Goal: Communication & Community: Participate in discussion

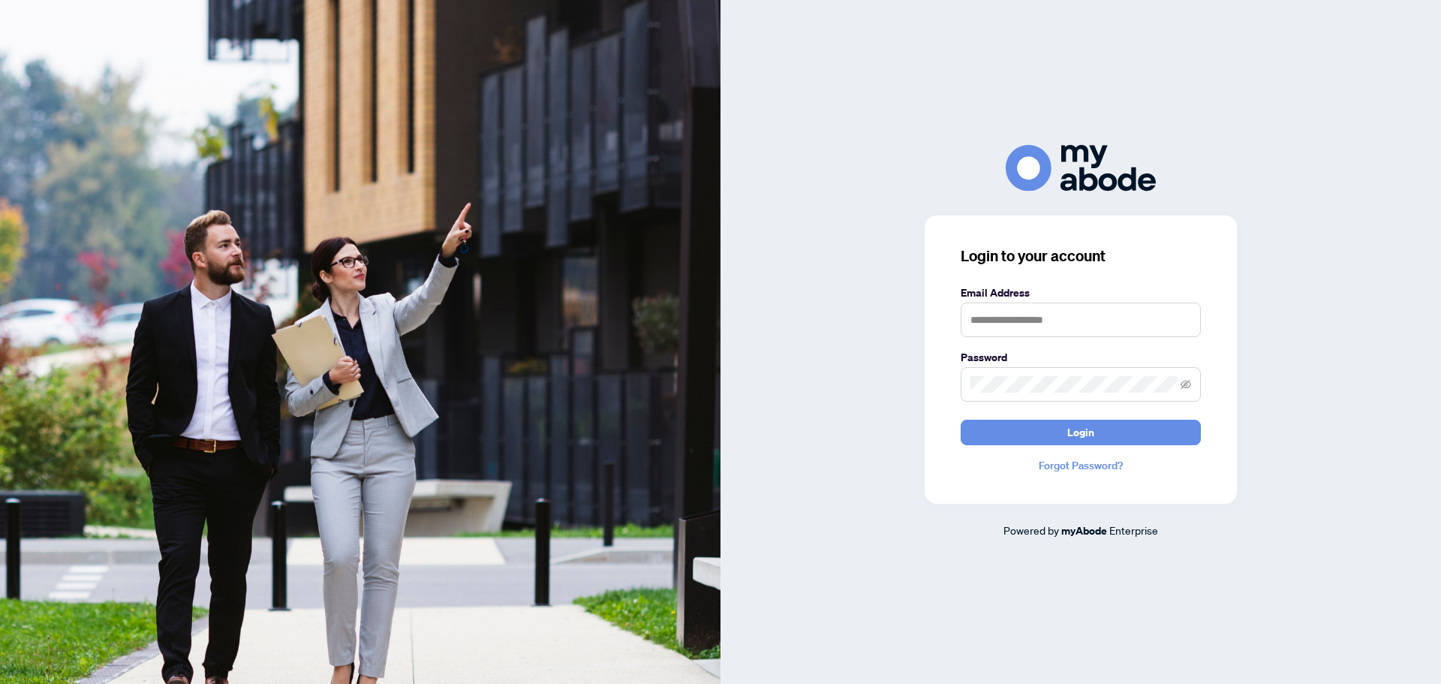
click at [1005, 342] on form "Email Address Password Login" at bounding box center [1080, 364] width 240 height 161
click at [1041, 321] on input "text" at bounding box center [1080, 319] width 240 height 35
type input "**********"
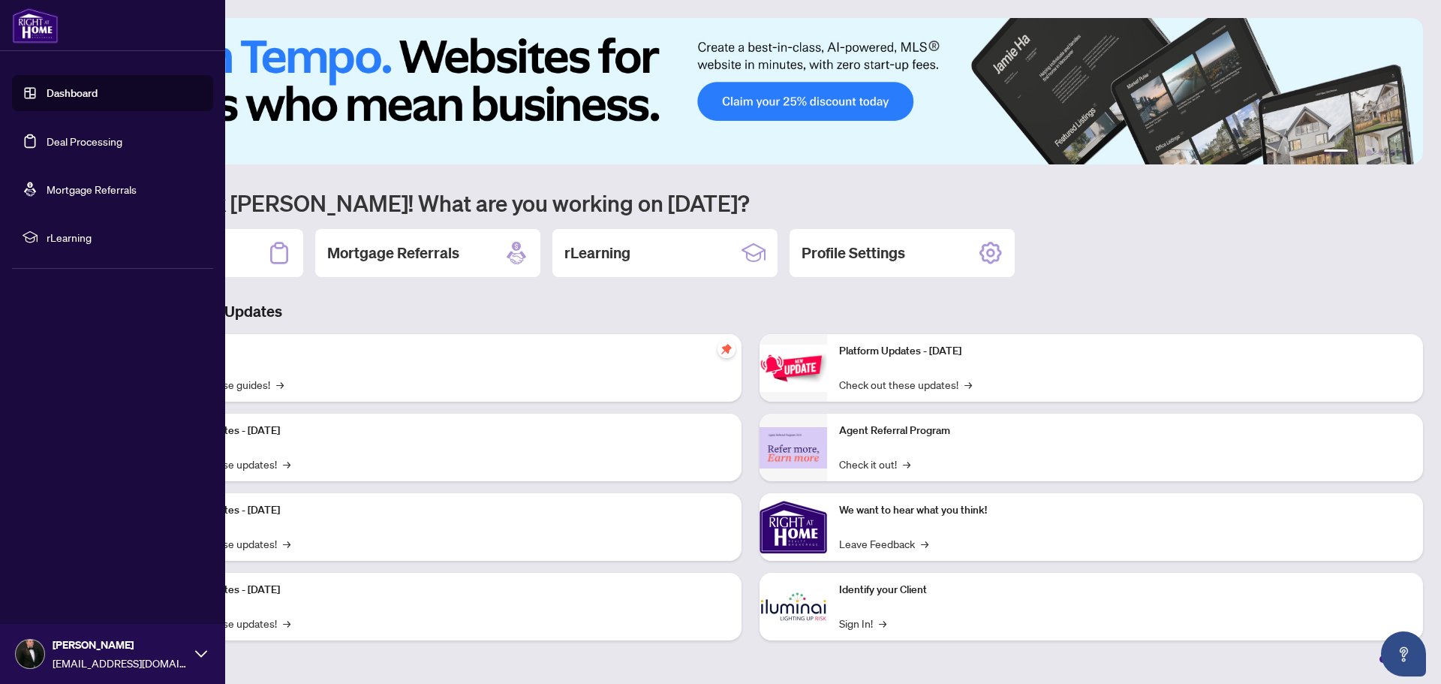
click at [89, 142] on link "Deal Processing" at bounding box center [85, 141] width 76 height 14
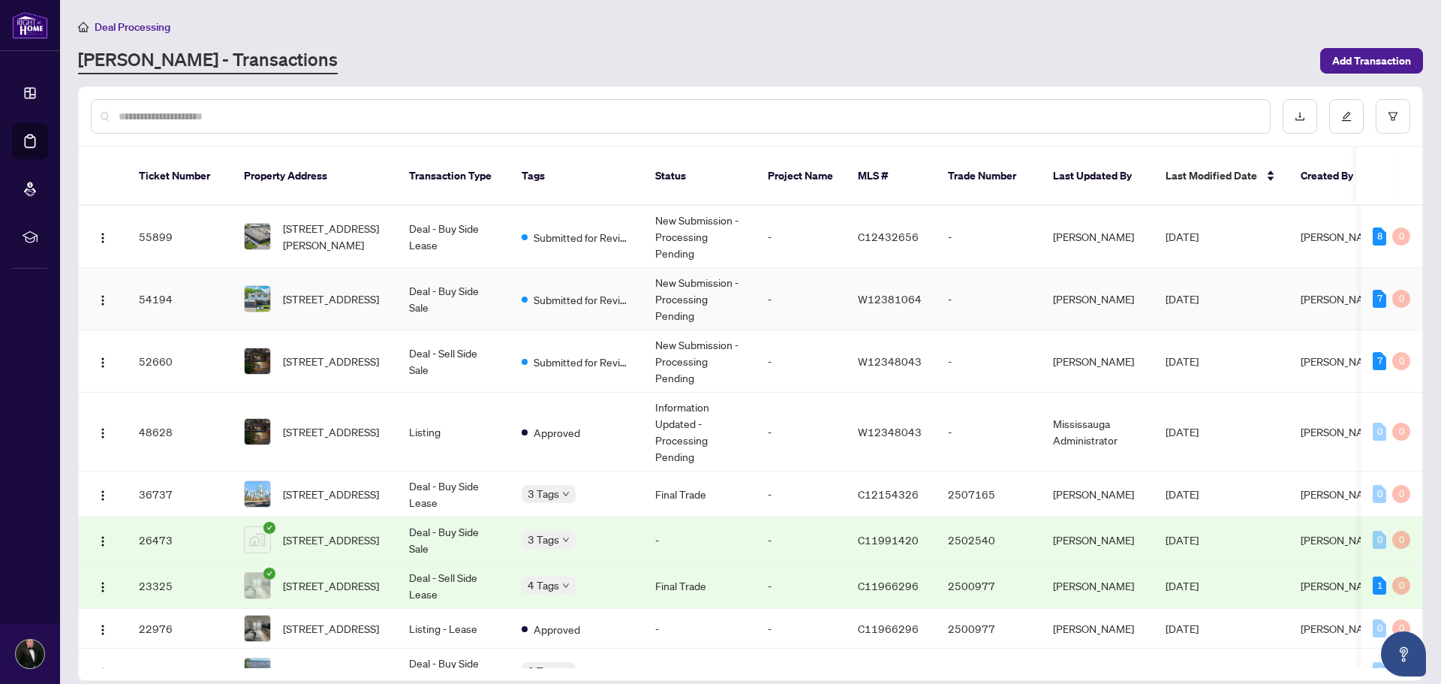
click at [536, 291] on span "Submitted for Review" at bounding box center [582, 299] width 98 height 17
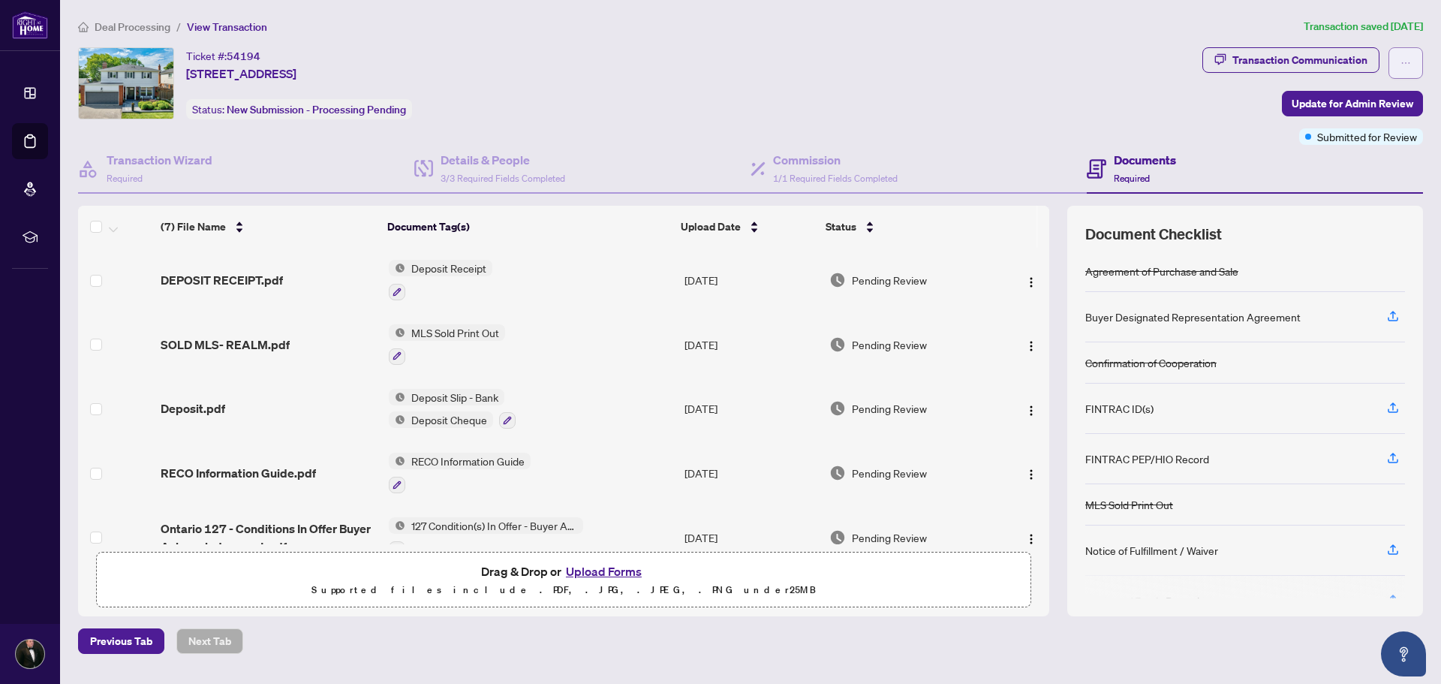
click at [1417, 74] on button "button" at bounding box center [1405, 63] width 35 height 32
click at [1280, 174] on div "Documents Required" at bounding box center [1254, 169] width 336 height 49
click at [1404, 71] on span "button" at bounding box center [1405, 63] width 11 height 24
click at [1186, 114] on div "Ticket #: 54194 [STREET_ADDRESS] Status: New Submission - Processing Pending" at bounding box center [637, 83] width 1118 height 72
click at [816, 152] on h4 "Commission" at bounding box center [835, 160] width 125 height 18
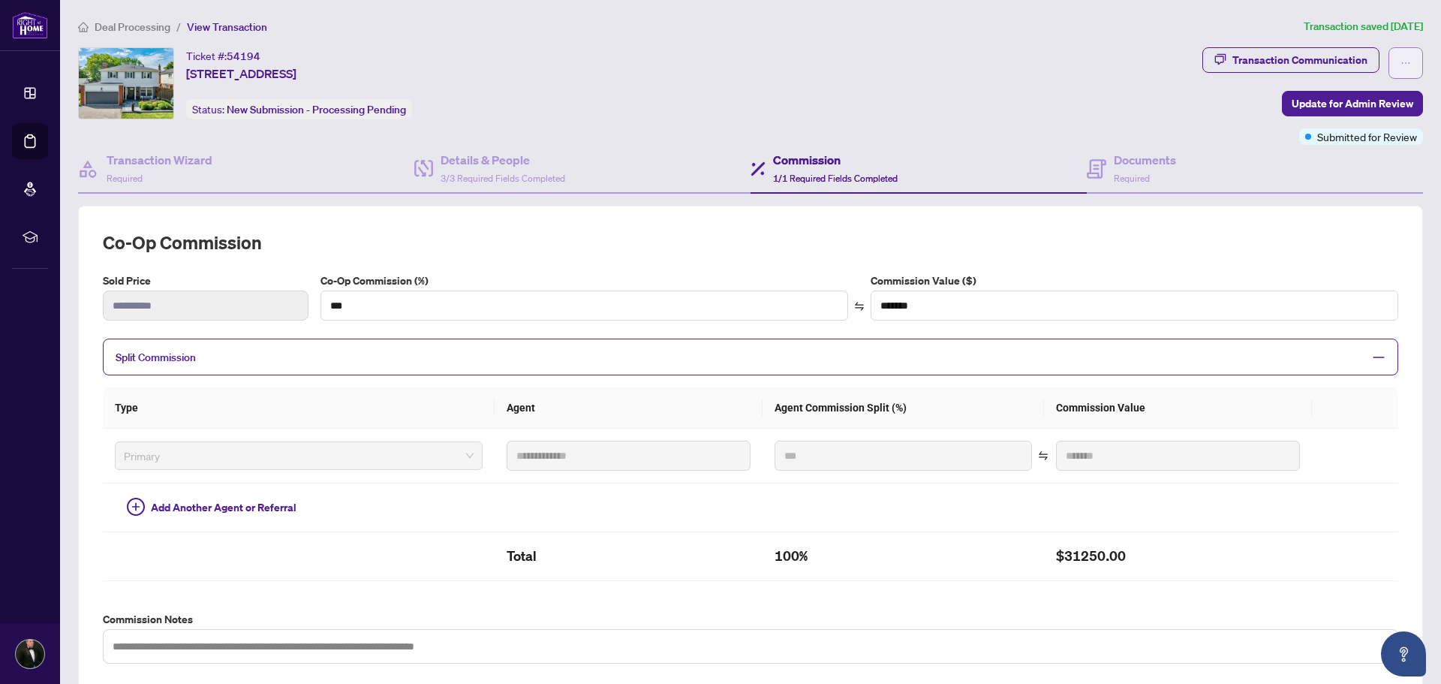
click at [1400, 58] on icon "ellipsis" at bounding box center [1405, 63] width 11 height 11
click at [239, 28] on span "View Transaction" at bounding box center [227, 27] width 80 height 14
click at [1306, 62] on div "Transaction Communication" at bounding box center [1299, 60] width 135 height 24
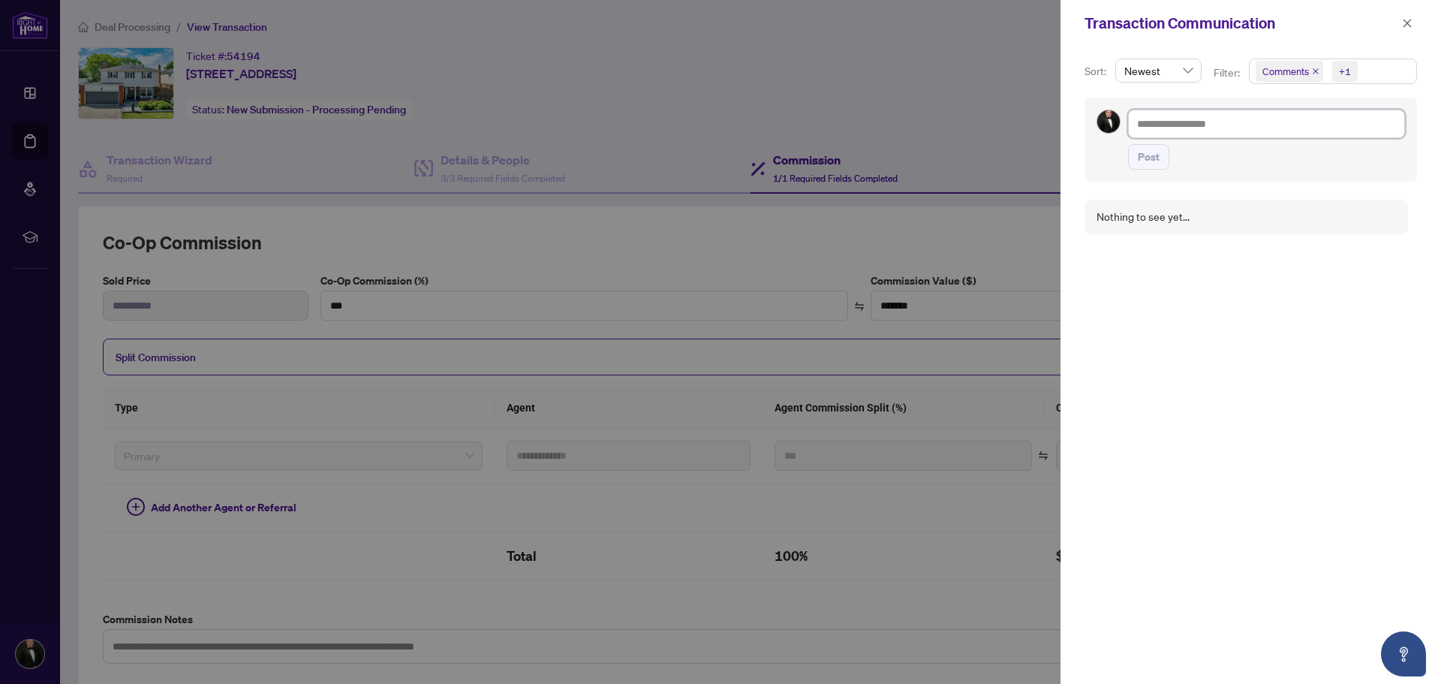
click at [1192, 125] on textarea at bounding box center [1266, 124] width 277 height 29
paste textarea "**********"
type textarea "**********"
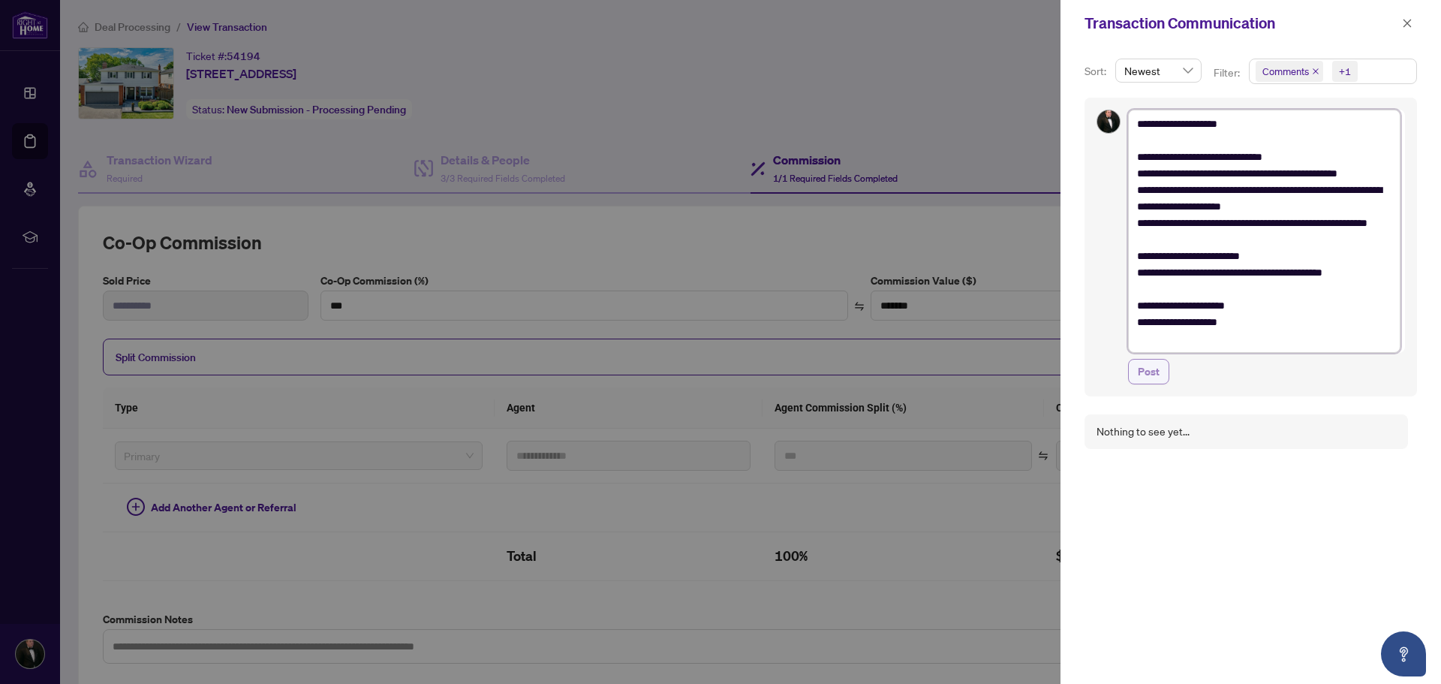
type textarea "**********"
click at [1160, 372] on button "Post" at bounding box center [1148, 372] width 41 height 26
type textarea "**********"
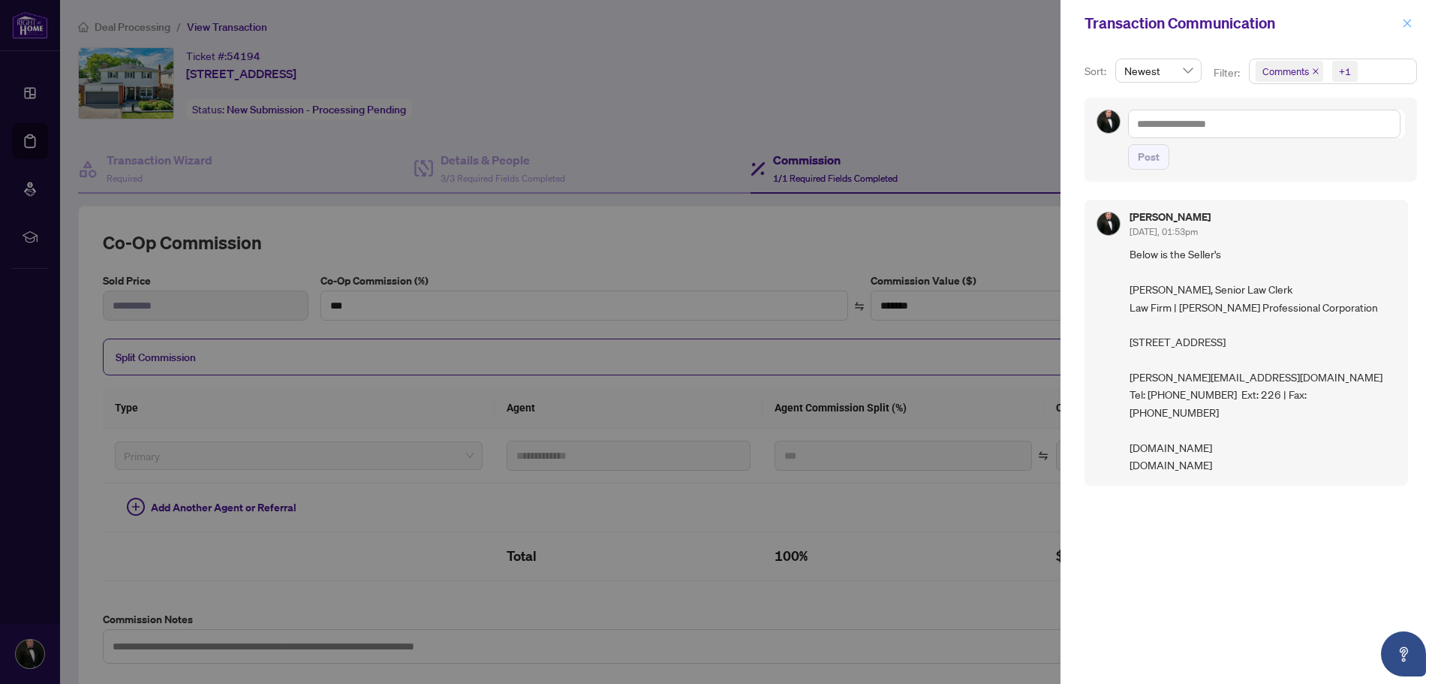
click at [1410, 26] on icon "close" at bounding box center [1407, 23] width 8 height 8
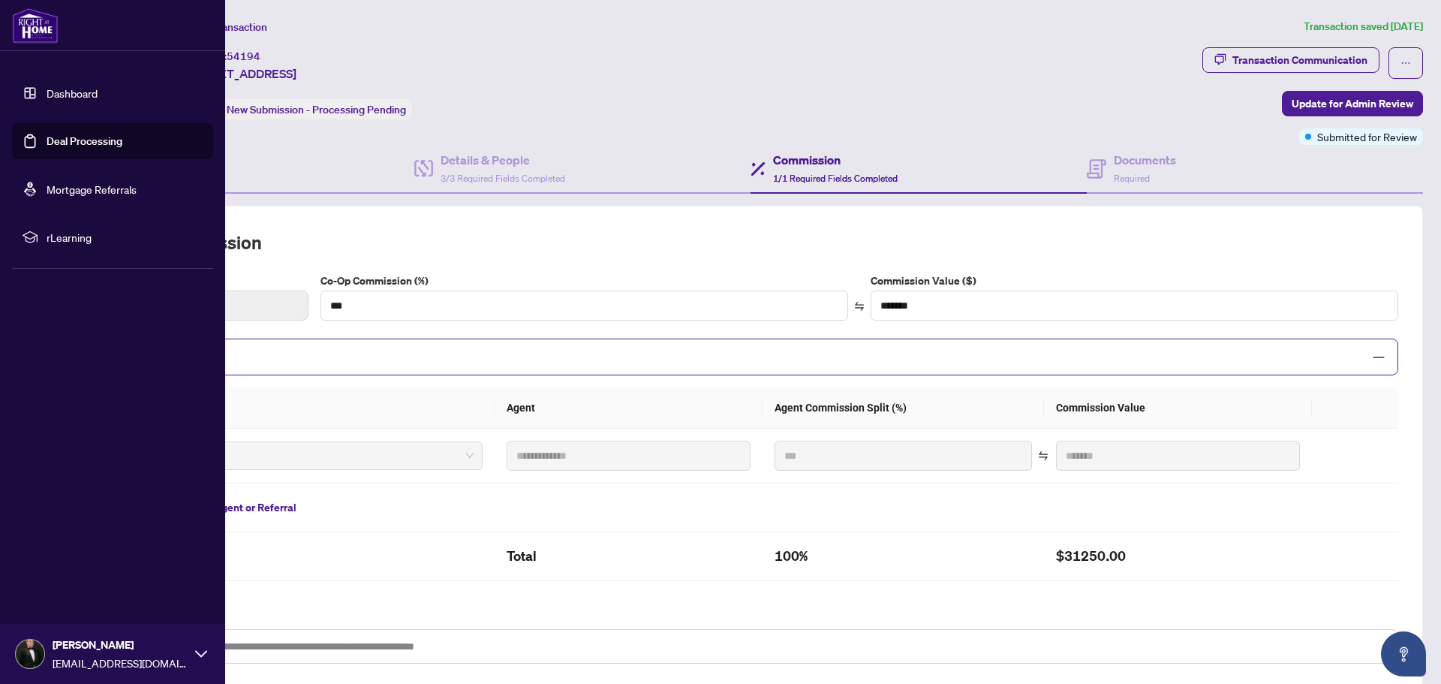
click at [84, 88] on link "Dashboard" at bounding box center [72, 93] width 51 height 14
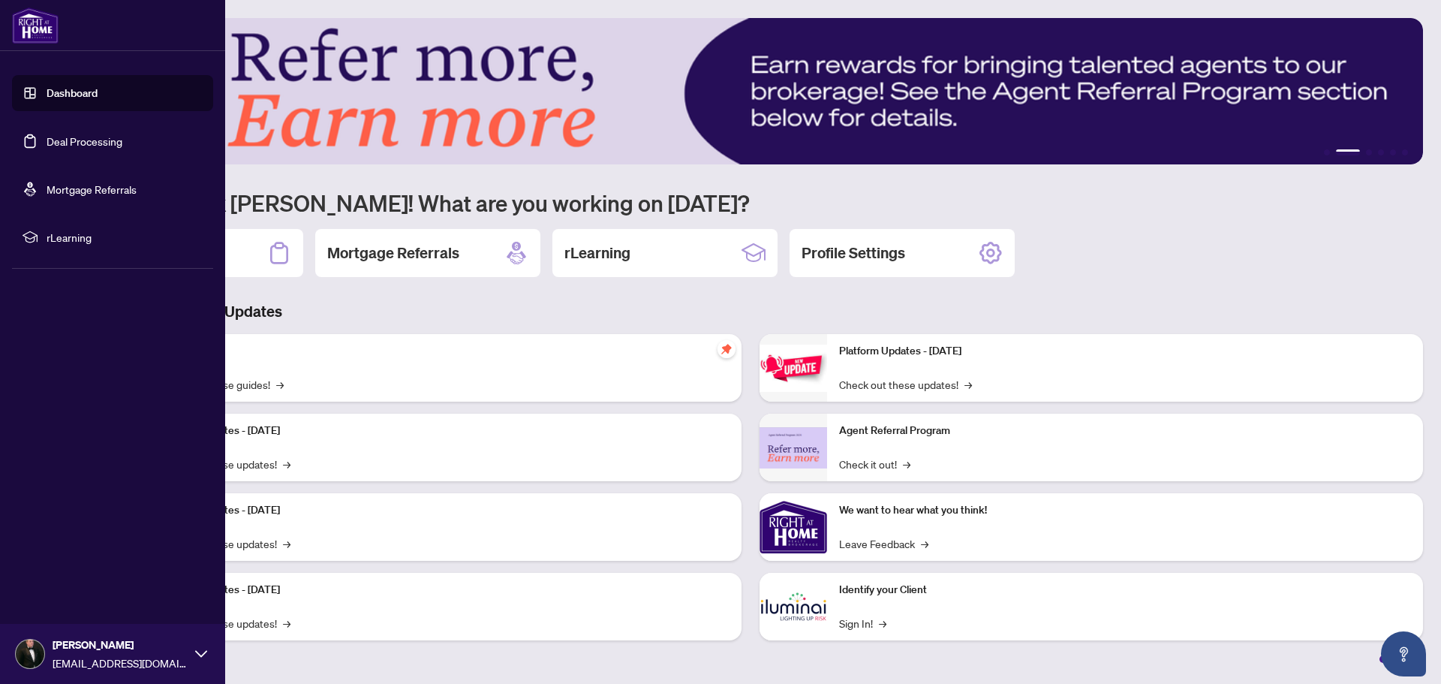
click at [49, 97] on link "Dashboard" at bounding box center [72, 93] width 51 height 14
click at [54, 144] on link "Deal Processing" at bounding box center [85, 141] width 76 height 14
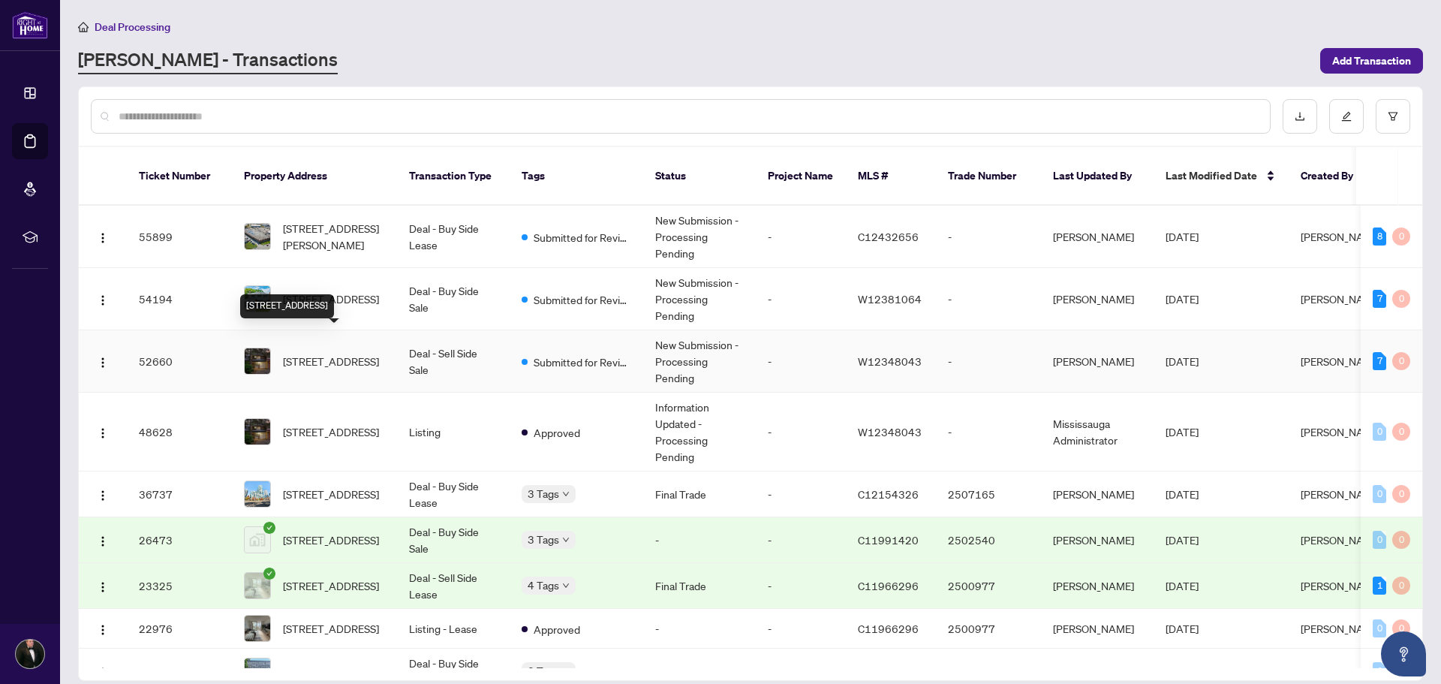
click at [320, 353] on span "[STREET_ADDRESS]" at bounding box center [331, 361] width 96 height 17
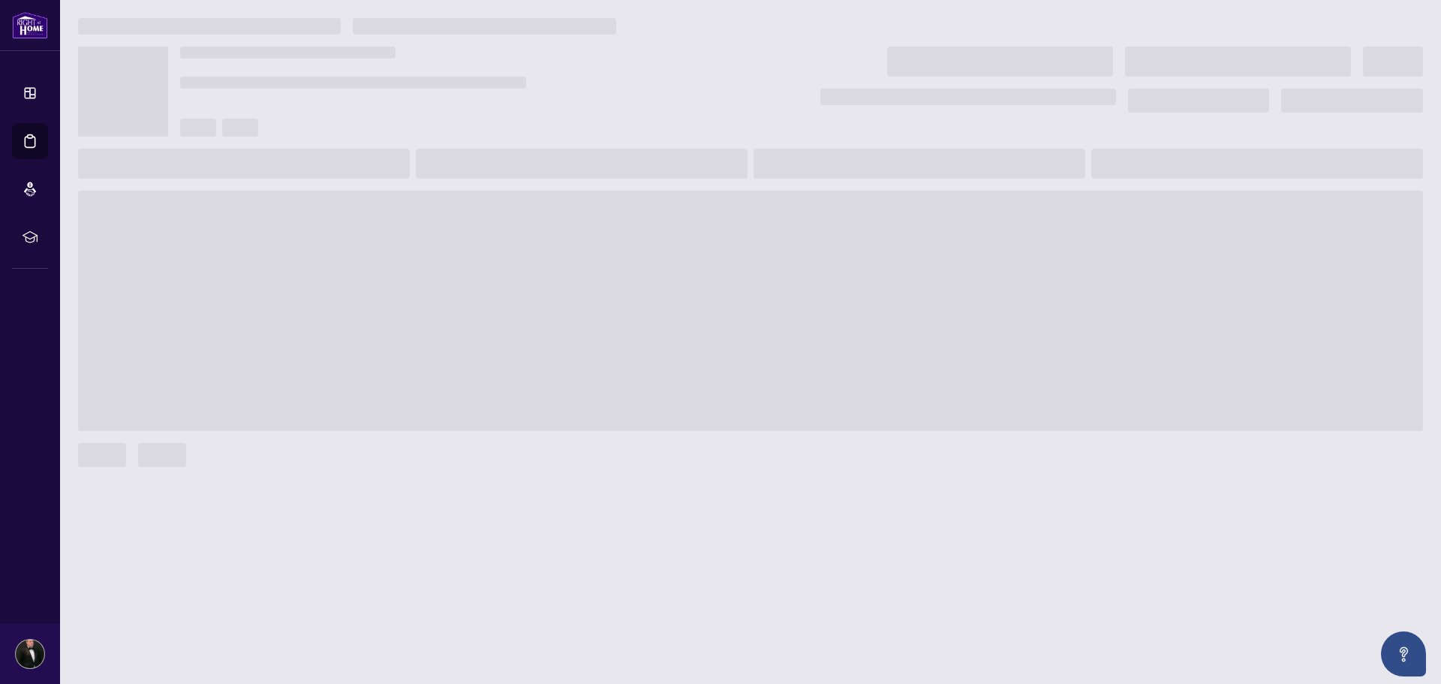
click at [320, 341] on span at bounding box center [750, 311] width 1345 height 240
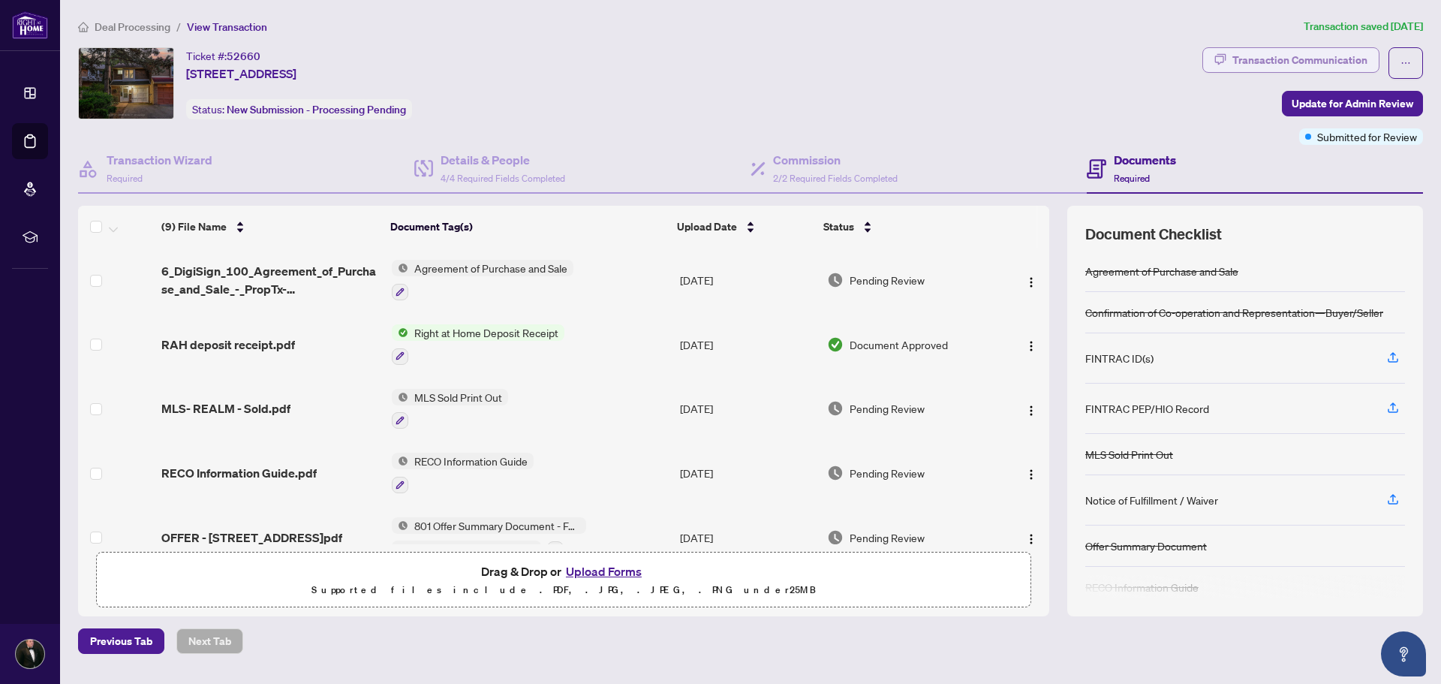
click at [1343, 68] on div "Transaction Communication" at bounding box center [1299, 60] width 135 height 24
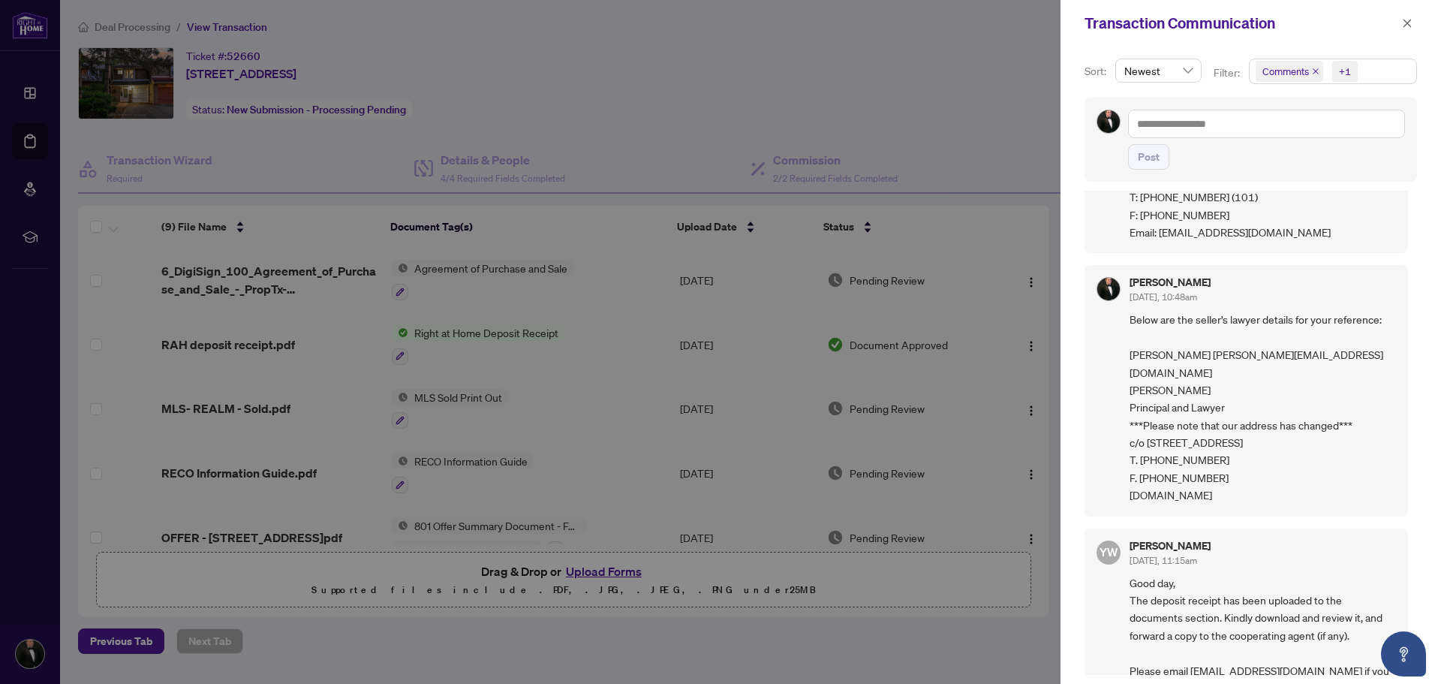
scroll to position [150, 0]
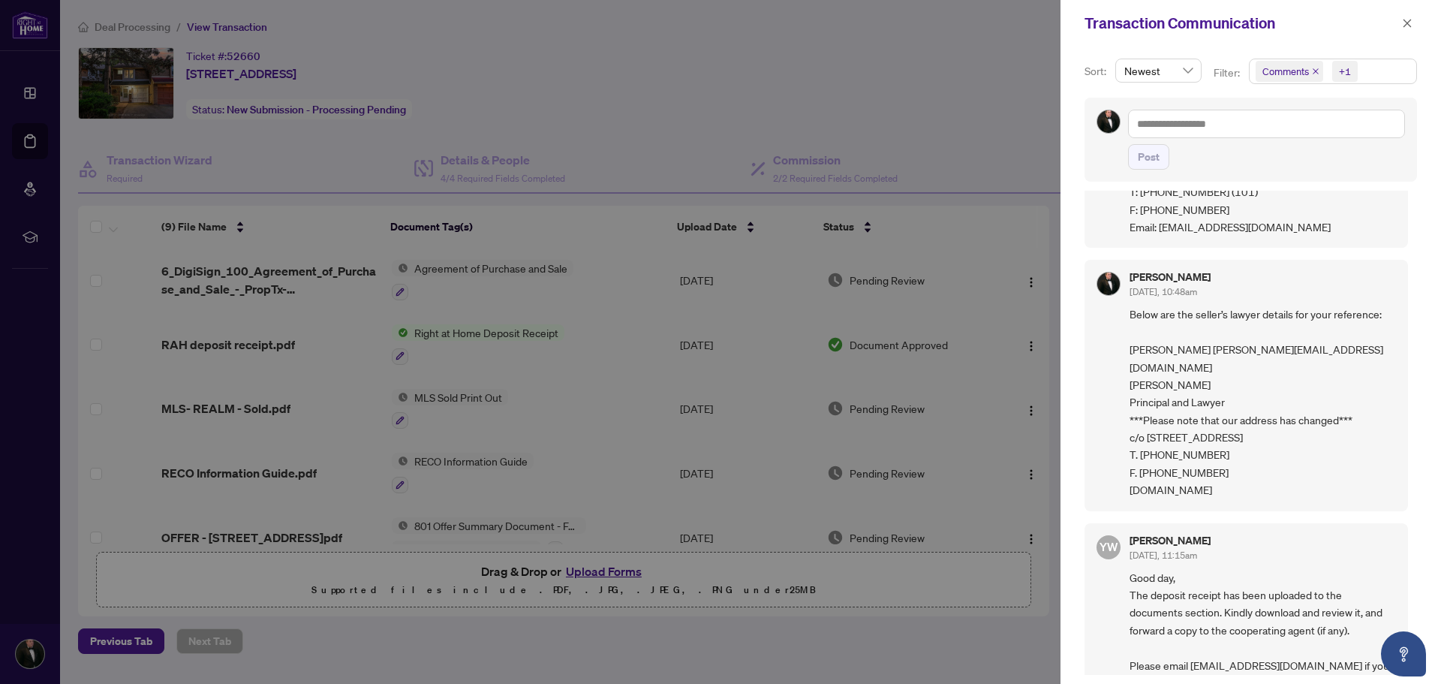
drag, startPoint x: 1238, startPoint y: 524, endPoint x: 1127, endPoint y: 355, distance: 202.7
click at [1127, 355] on div "[PERSON_NAME] [DATE], 10:48am Below are the seller’s lawyer details for your re…" at bounding box center [1245, 385] width 323 height 251
copy span "Below are the seller’s lawyer details for your reference: [PERSON_NAME] [PERSON…"
click at [24, 94] on div at bounding box center [720, 342] width 1441 height 684
click at [149, 26] on div at bounding box center [720, 342] width 1441 height 684
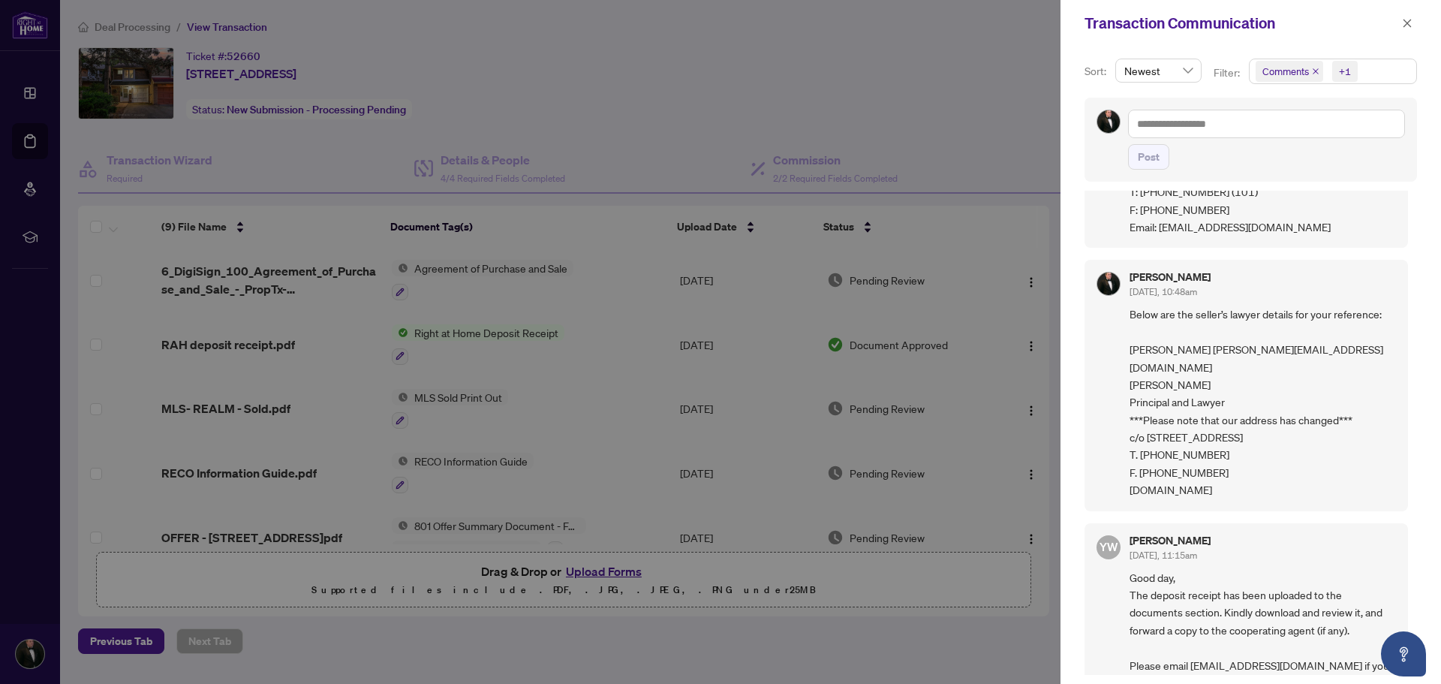
drag, startPoint x: 1409, startPoint y: 23, endPoint x: 745, endPoint y: 2, distance: 664.4
click at [1405, 23] on icon "close" at bounding box center [1407, 23] width 11 height 11
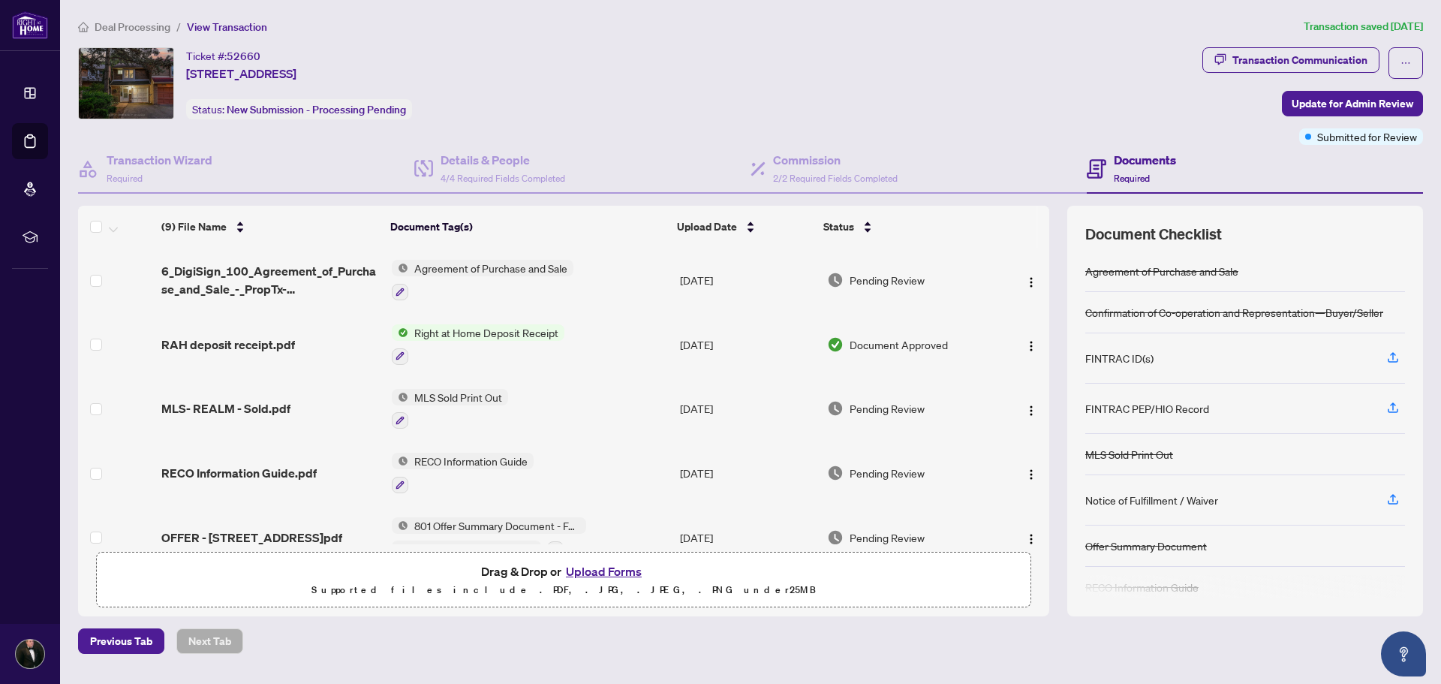
click at [125, 29] on span "Deal Processing" at bounding box center [133, 27] width 76 height 14
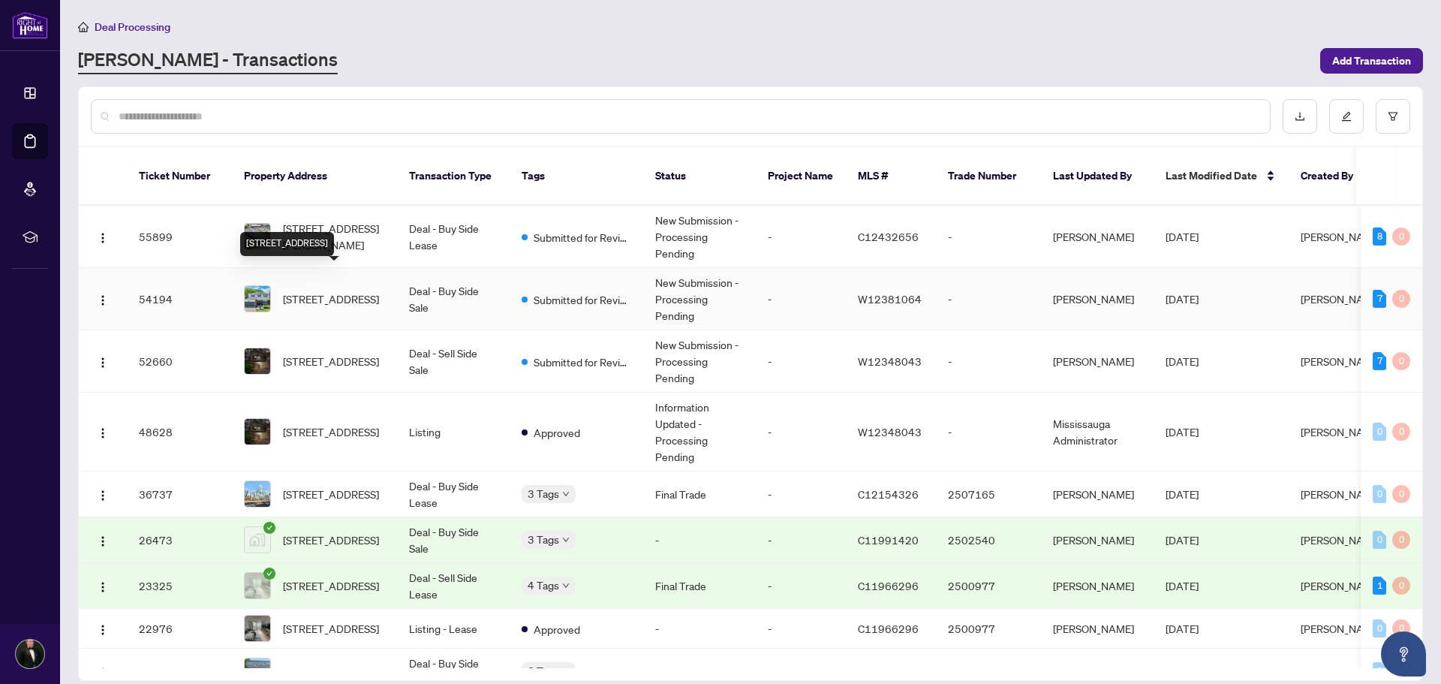
click at [347, 290] on span "[STREET_ADDRESS]" at bounding box center [331, 298] width 96 height 17
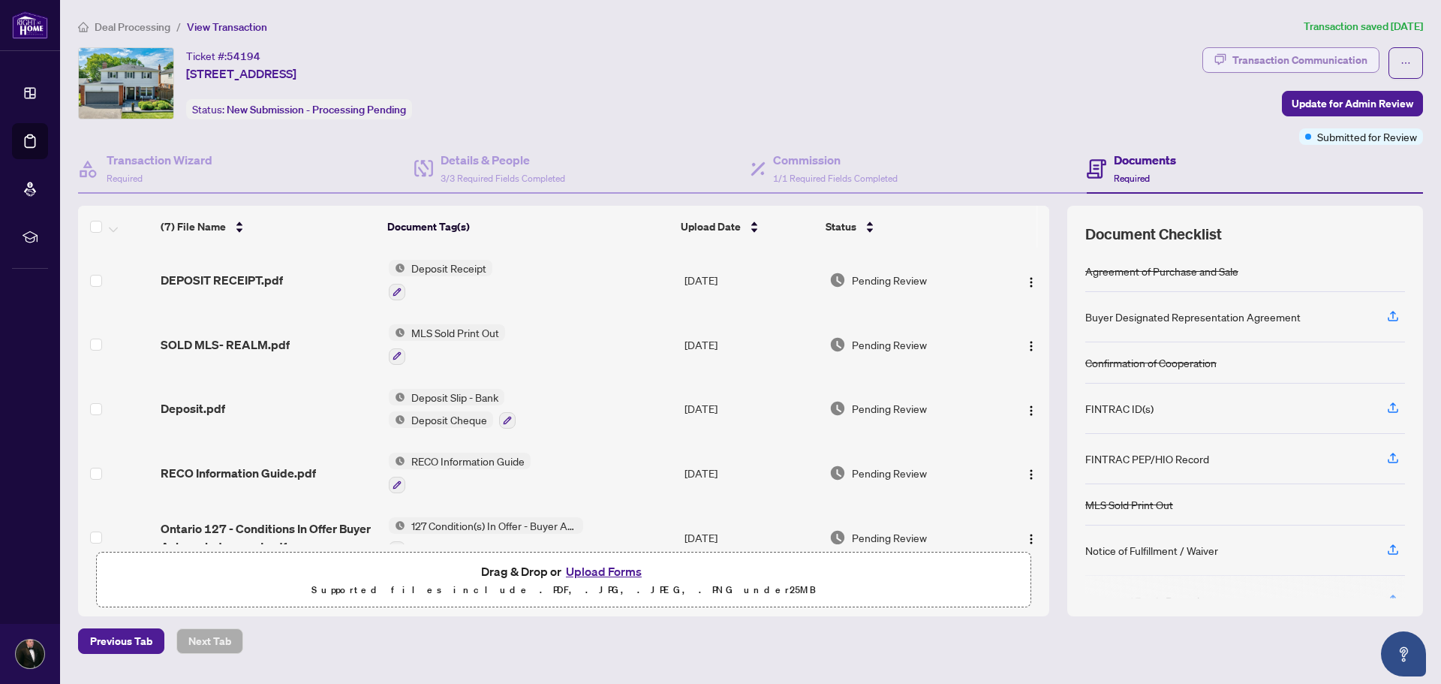
click at [1312, 57] on div "Transaction Communication" at bounding box center [1299, 60] width 135 height 24
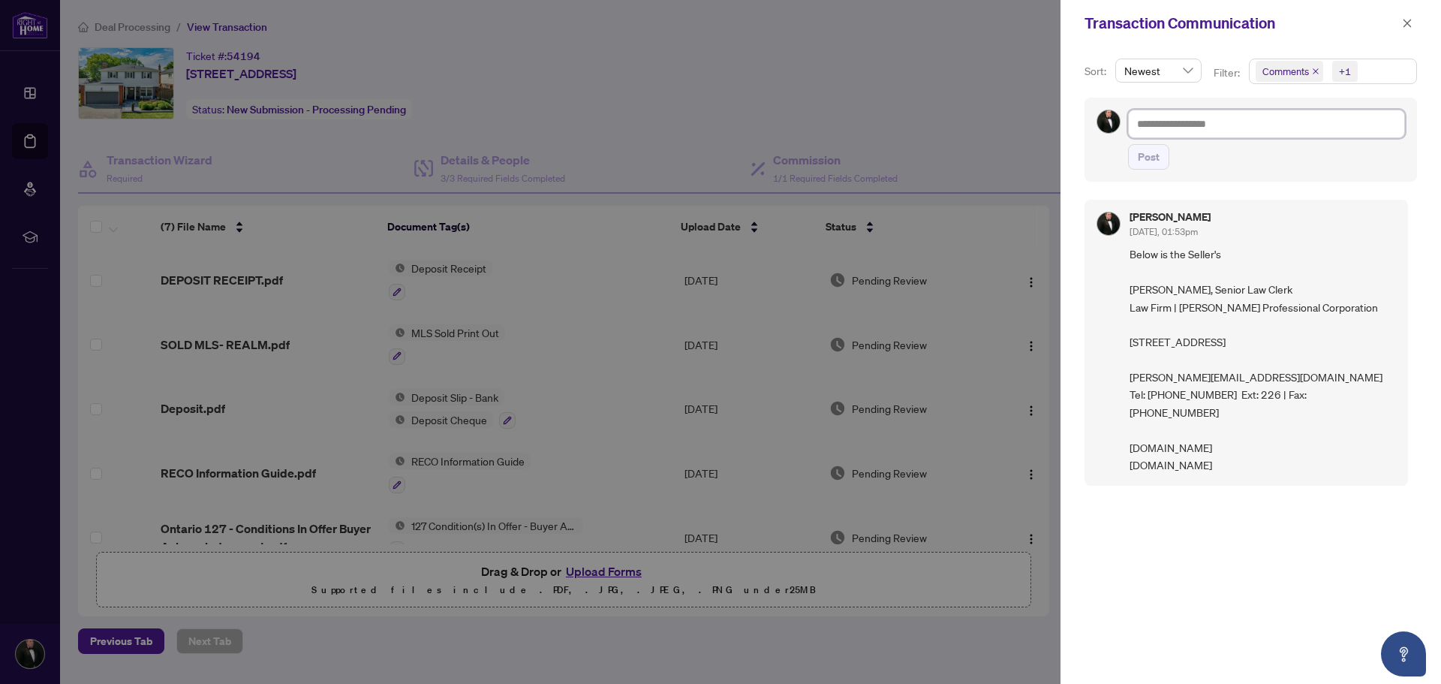
click at [1222, 126] on textarea at bounding box center [1266, 124] width 277 height 29
paste textarea "**********"
type textarea "**********"
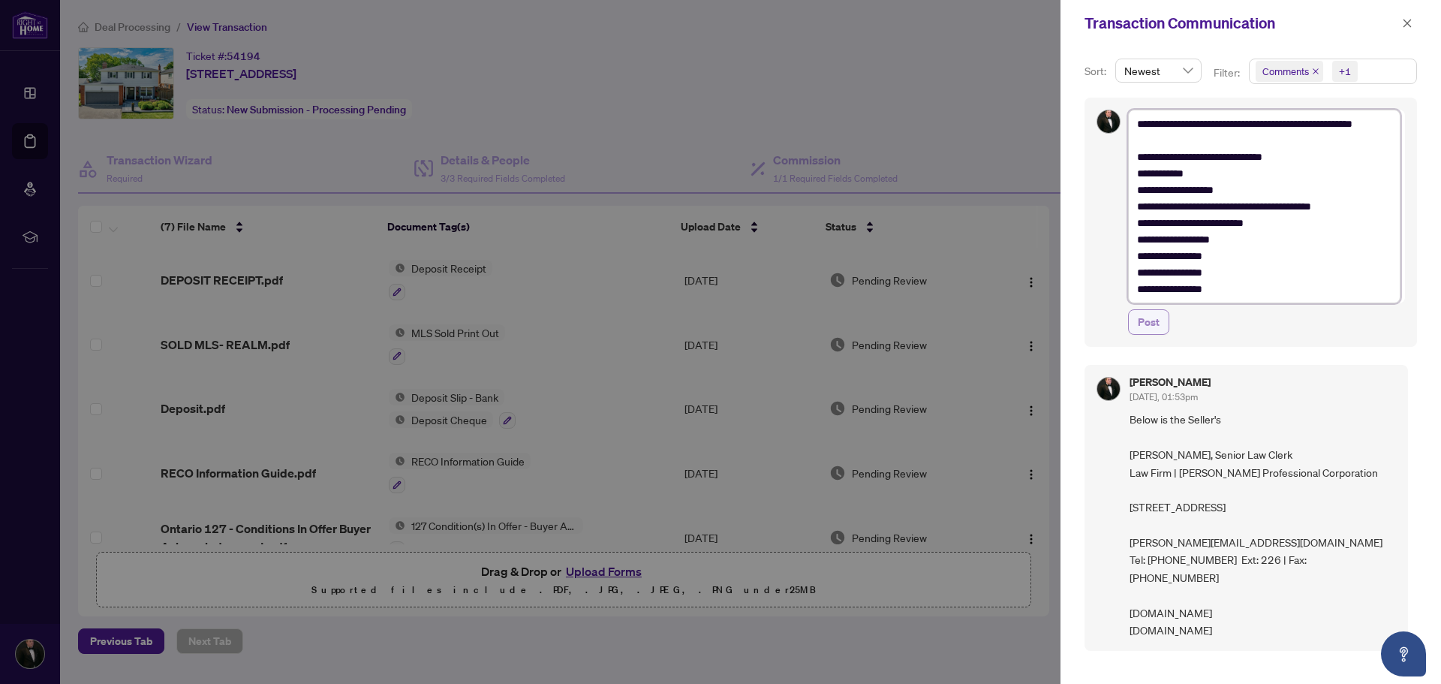
type textarea "**********"
click at [1154, 326] on span "Post" at bounding box center [1149, 322] width 22 height 24
type textarea "**********"
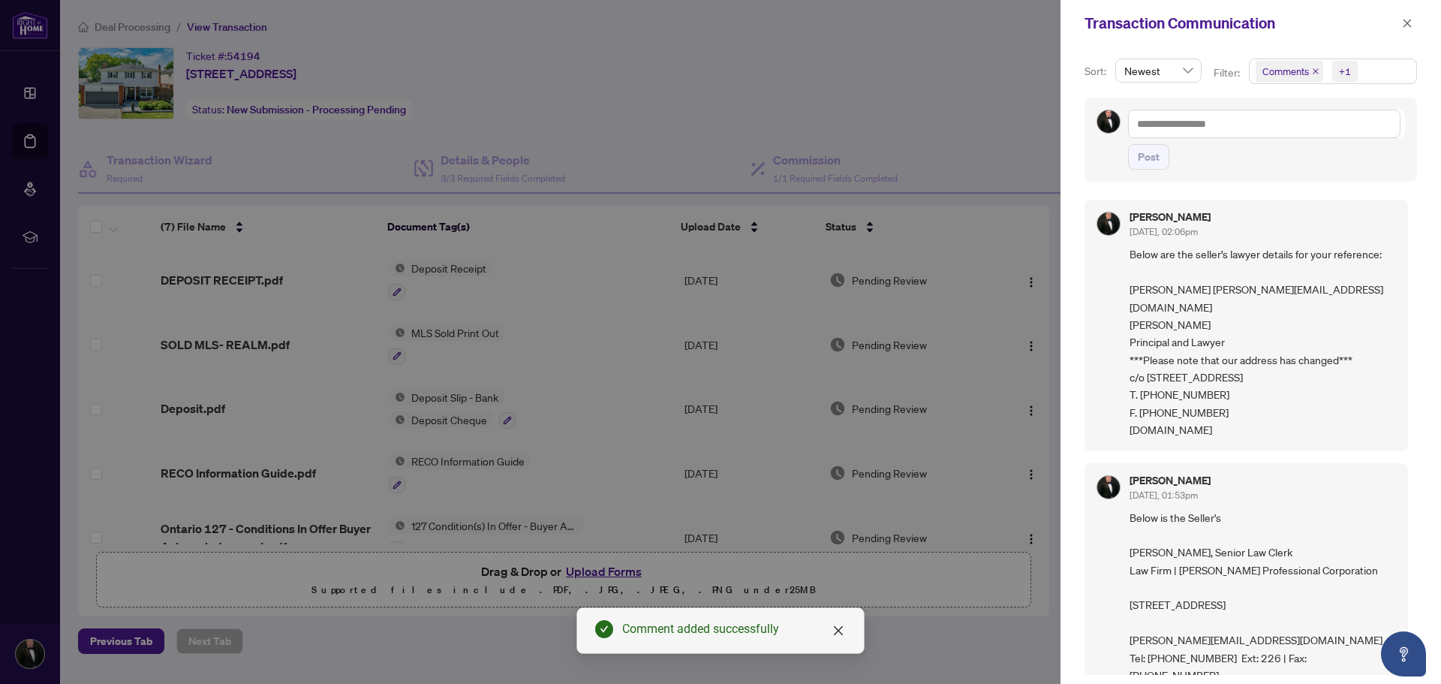
drag, startPoint x: 1409, startPoint y: 20, endPoint x: 1435, endPoint y: 23, distance: 25.6
click at [1409, 20] on icon "close" at bounding box center [1407, 23] width 11 height 11
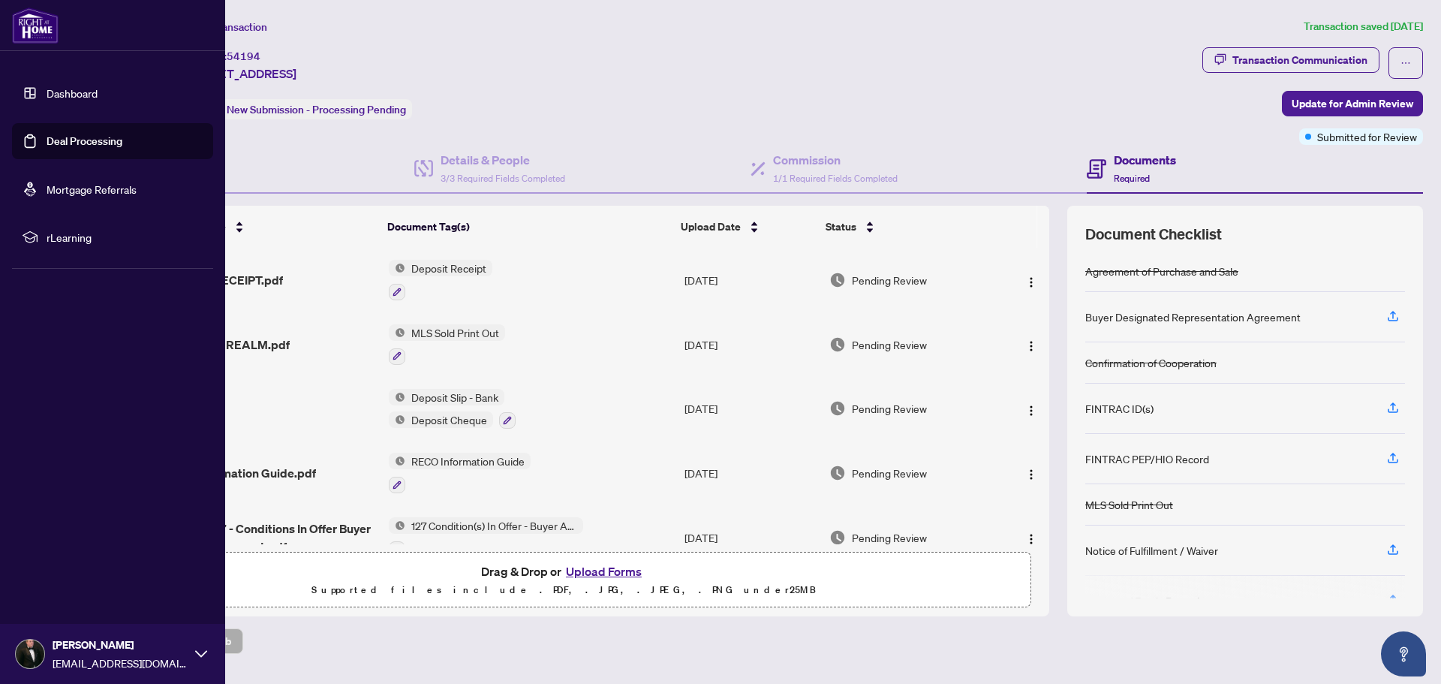
click at [77, 95] on link "Dashboard" at bounding box center [72, 93] width 51 height 14
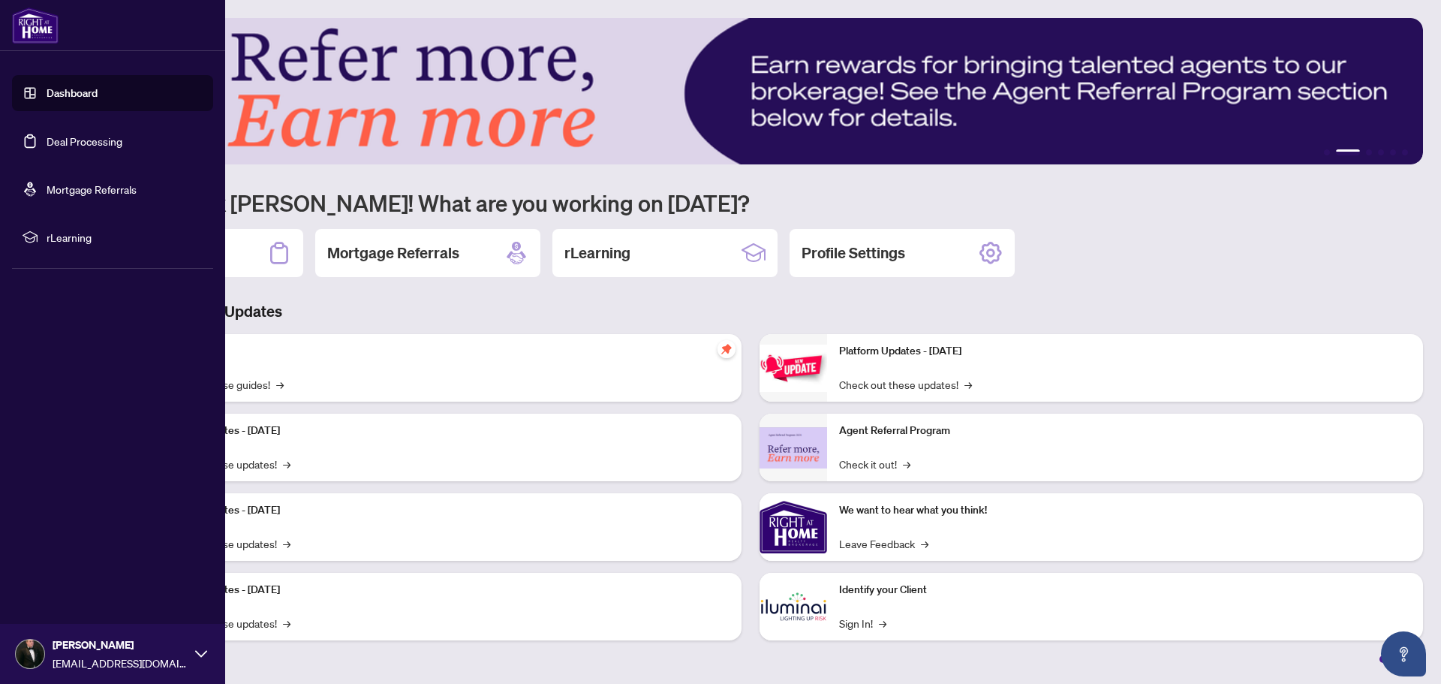
click at [56, 92] on link "Dashboard" at bounding box center [72, 93] width 51 height 14
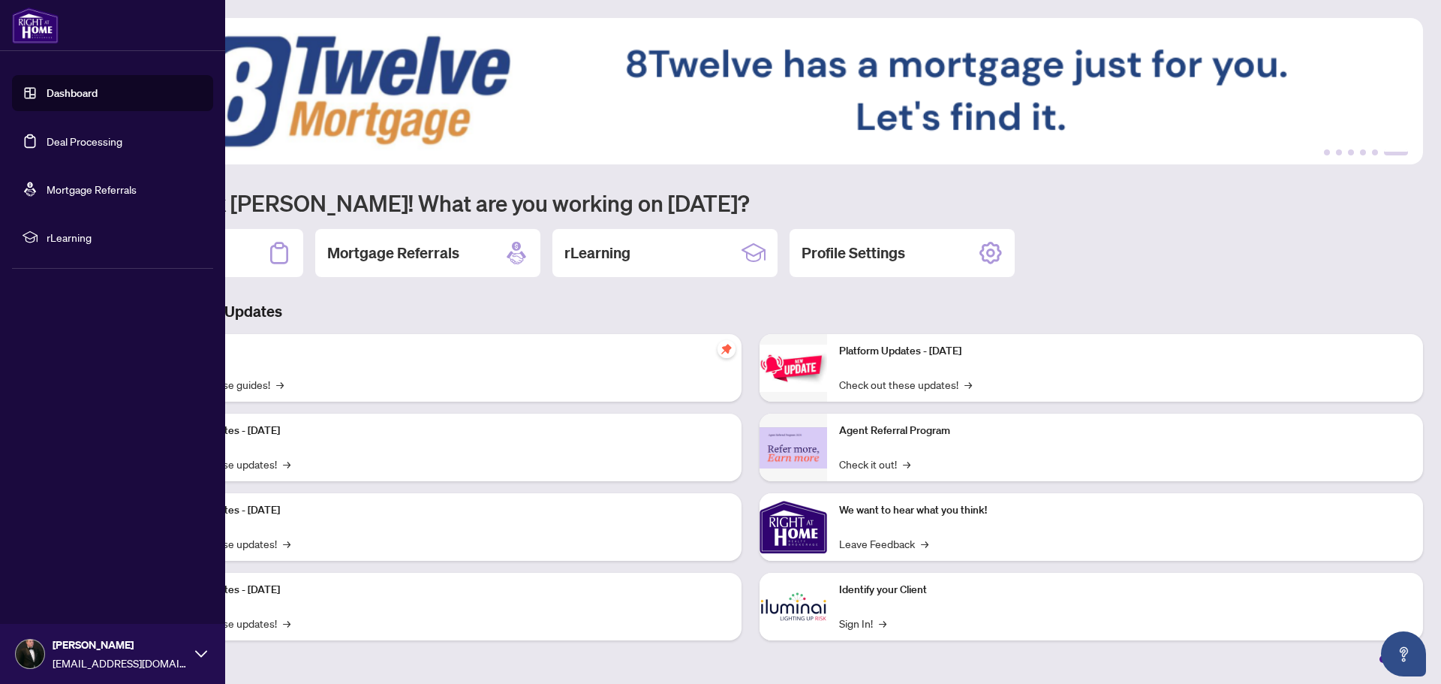
click at [74, 143] on link "Deal Processing" at bounding box center [85, 141] width 76 height 14
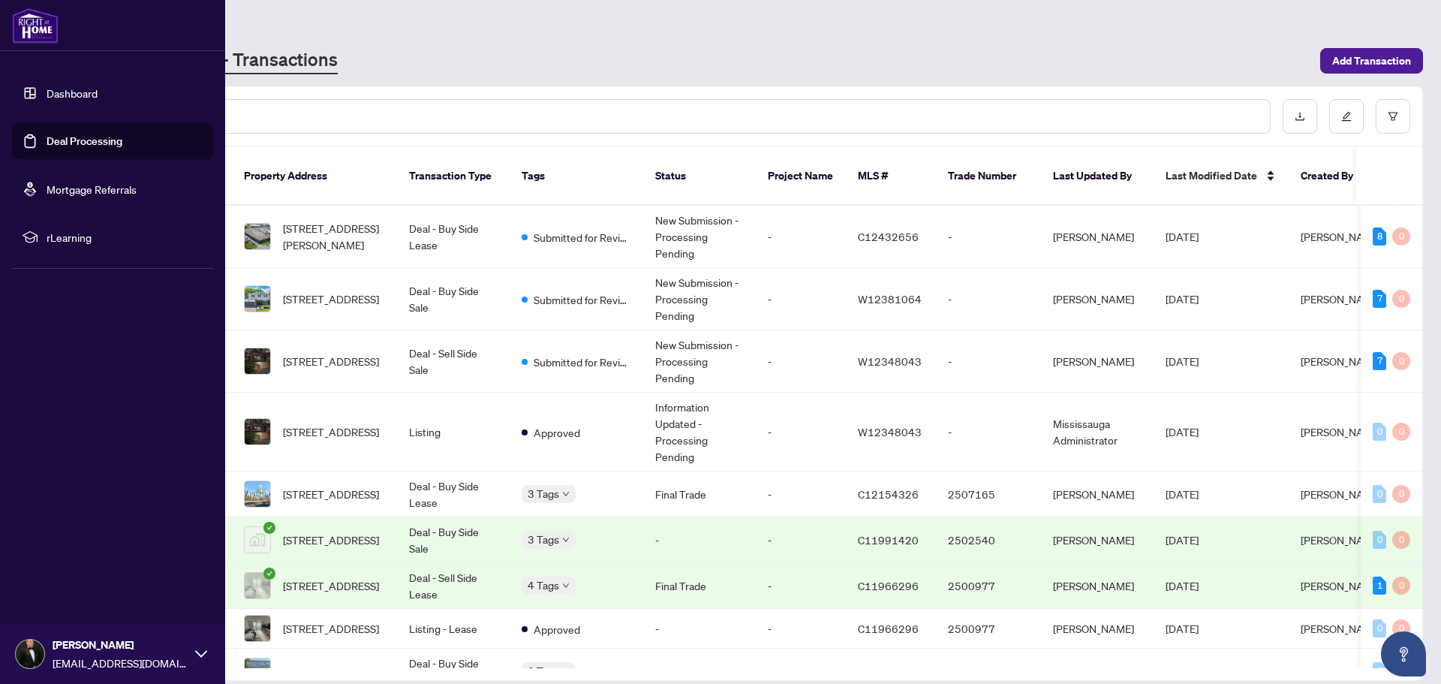
click at [87, 97] on link "Dashboard" at bounding box center [72, 93] width 51 height 14
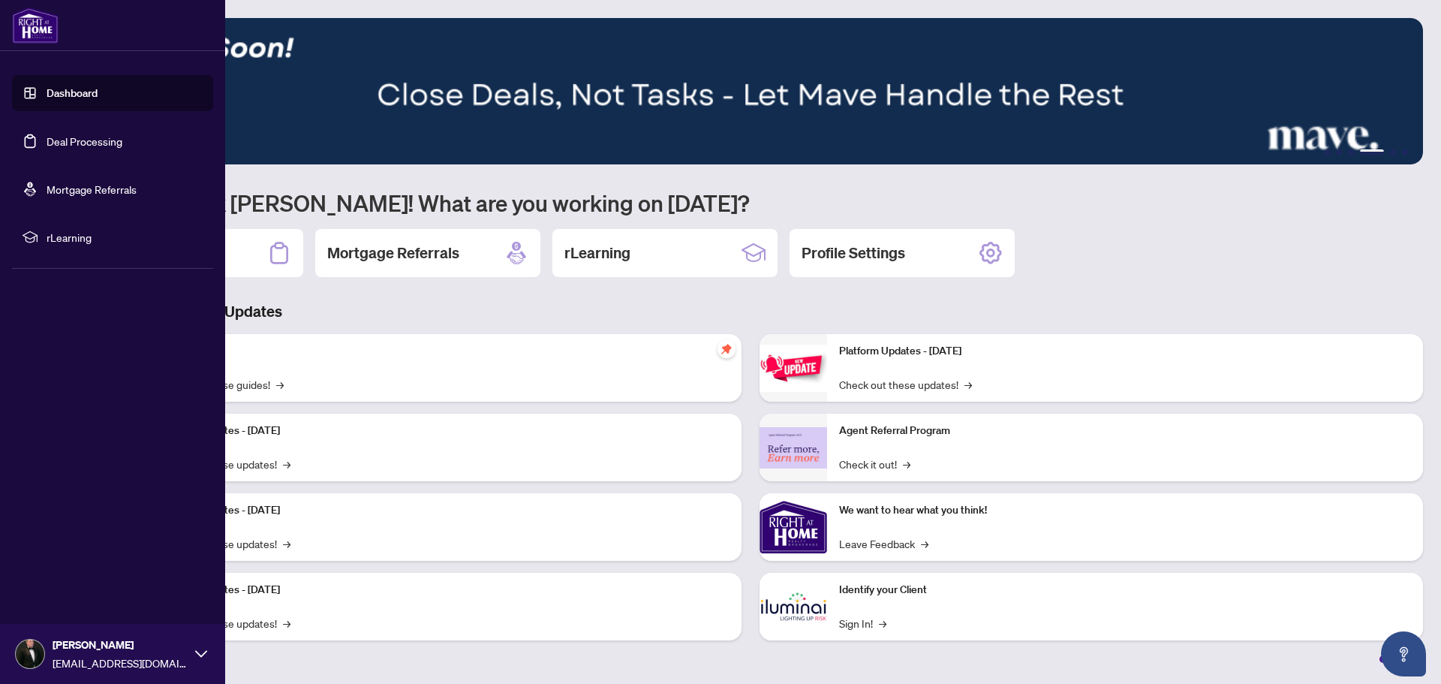
click at [53, 143] on link "Deal Processing" at bounding box center [85, 141] width 76 height 14
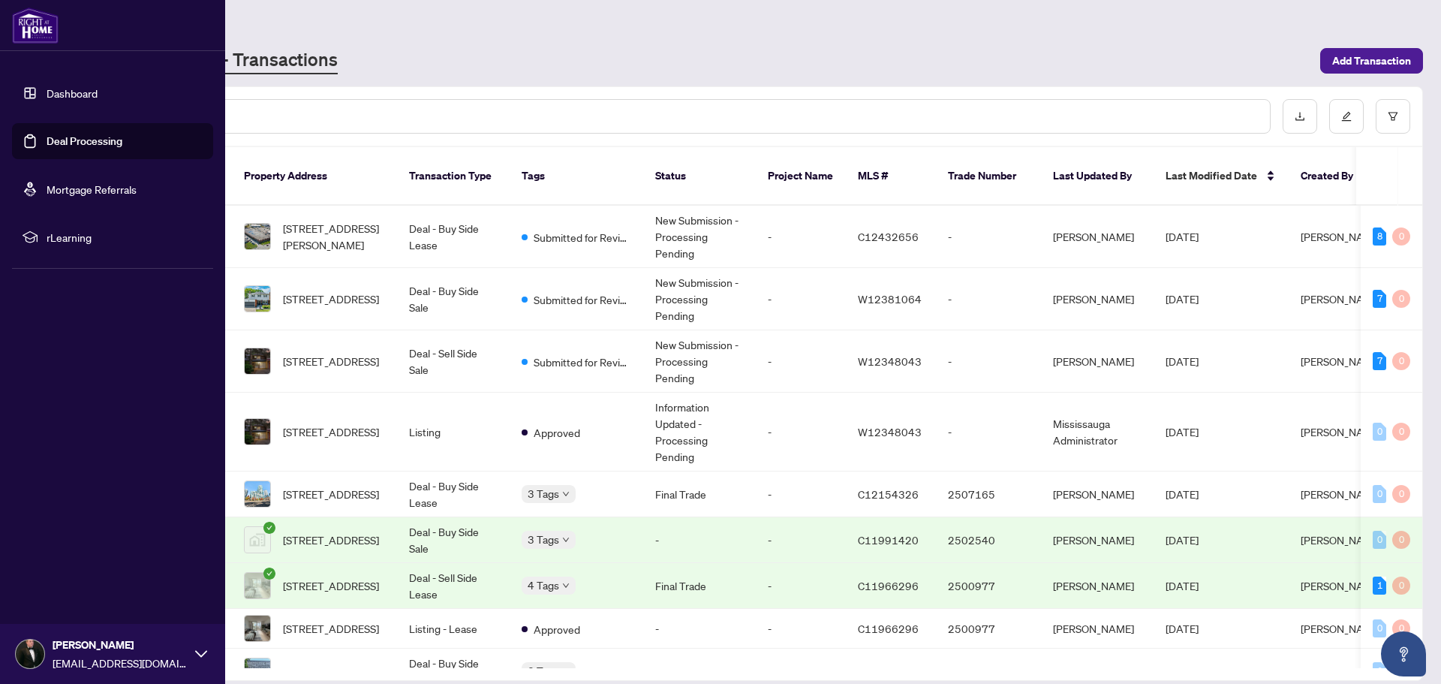
click at [69, 100] on link "Dashboard" at bounding box center [72, 93] width 51 height 14
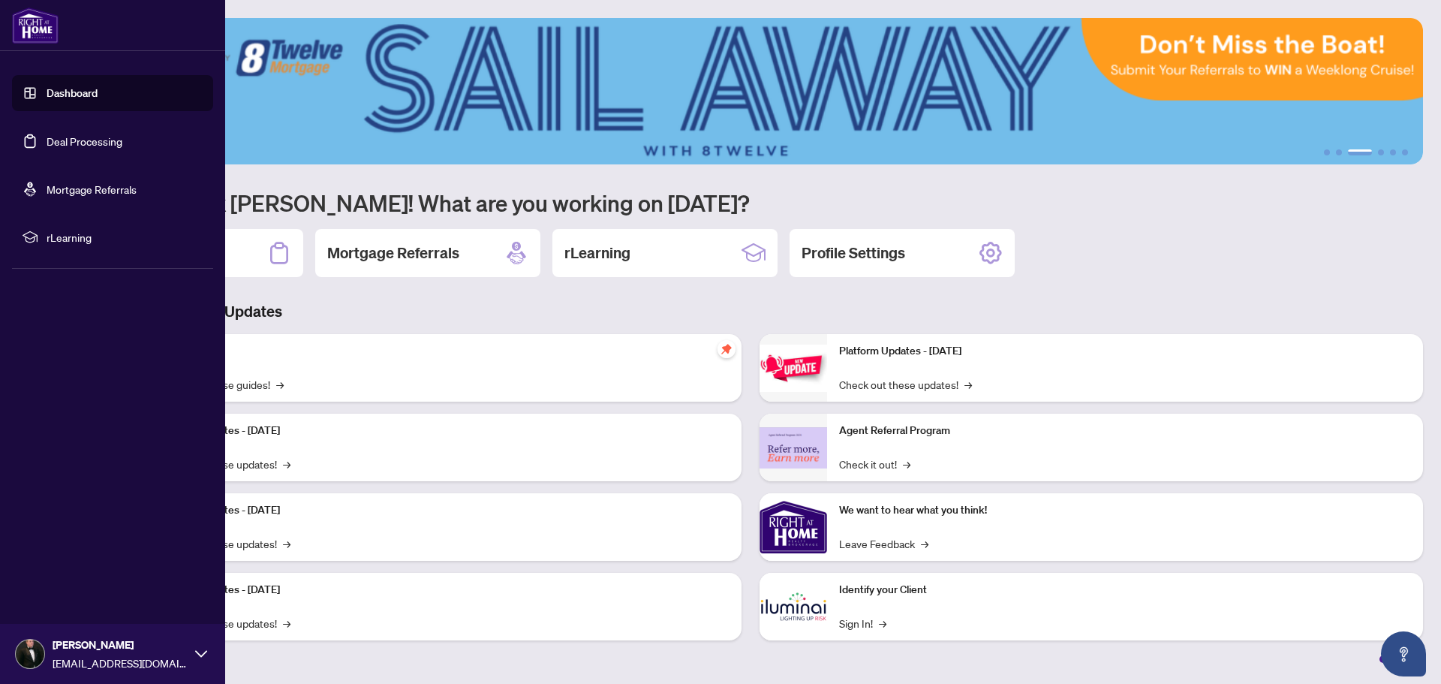
drag, startPoint x: 77, startPoint y: 134, endPoint x: 119, endPoint y: 142, distance: 41.9
click at [77, 134] on link "Deal Processing" at bounding box center [85, 141] width 76 height 14
